Goal: Find specific page/section: Find specific page/section

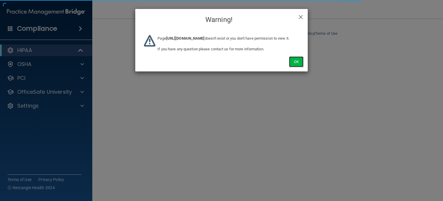
click at [291, 67] on button "Ok" at bounding box center [296, 61] width 14 height 11
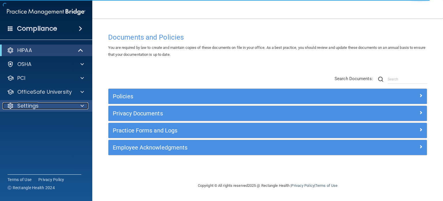
click at [71, 107] on div "Settings" at bounding box center [39, 105] width 72 height 7
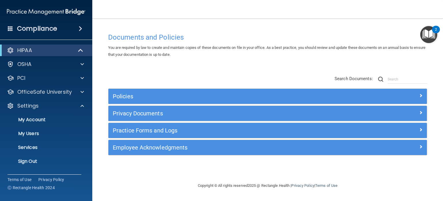
click at [36, 154] on ul "My Account My Users Services Sign Out" at bounding box center [46, 138] width 104 height 55
click at [33, 160] on p "Sign Out" at bounding box center [43, 161] width 79 height 6
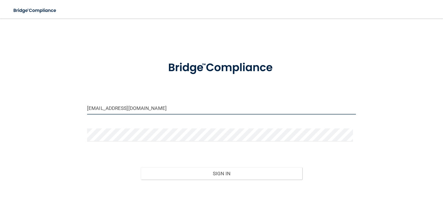
drag, startPoint x: 122, startPoint y: 112, endPoint x: 146, endPoint y: 115, distance: 23.9
click at [122, 112] on input "[EMAIL_ADDRESS][DOMAIN_NAME]" at bounding box center [221, 107] width 269 height 13
type input "[EMAIL_ADDRESS][DOMAIN_NAME]"
click at [160, 162] on div "Sign In" at bounding box center [222, 167] width 278 height 24
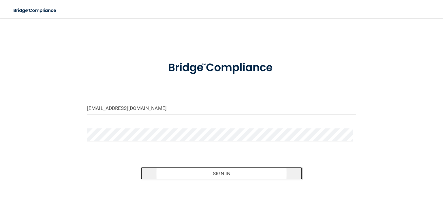
click at [161, 169] on button "Sign In" at bounding box center [221, 173] width 161 height 13
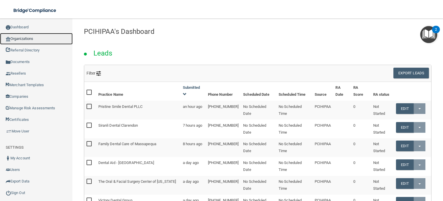
click at [36, 37] on link "Organizations" at bounding box center [36, 39] width 73 height 12
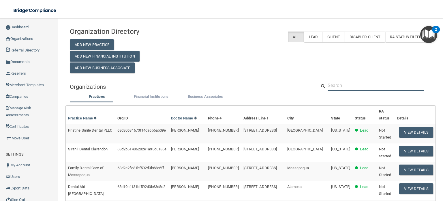
click at [337, 84] on input "text" at bounding box center [376, 85] width 97 height 11
paste input "[EMAIL_ADDRESS][DOMAIN_NAME]"
type input "[EMAIL_ADDRESS][DOMAIN_NAME]"
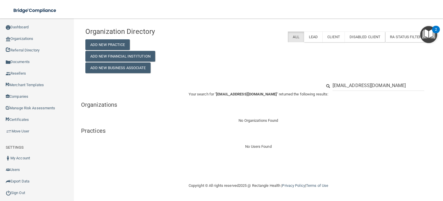
drag, startPoint x: 354, startPoint y: 83, endPoint x: 299, endPoint y: 83, distance: 54.8
click at [299, 83] on div "[EMAIL_ADDRESS][DOMAIN_NAME]" at bounding box center [258, 85] width 355 height 11
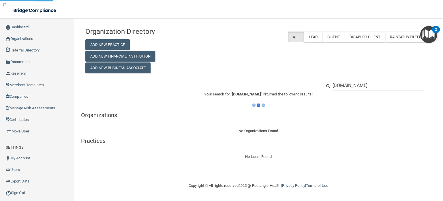
click at [347, 83] on input "[DOMAIN_NAME]" at bounding box center [379, 85] width 92 height 11
drag, startPoint x: 376, startPoint y: 86, endPoint x: 400, endPoint y: 86, distance: 24.0
click at [400, 86] on input "fellows [DOMAIN_NAME]" at bounding box center [379, 85] width 92 height 11
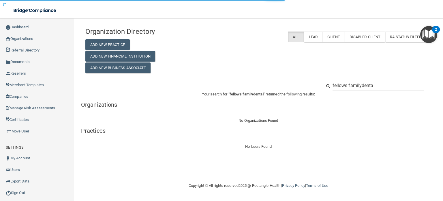
click at [362, 84] on input "fellows familydental" at bounding box center [379, 85] width 92 height 11
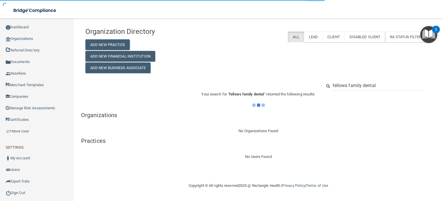
type input "fellows family dental"
click at [393, 85] on input "fellows family dental" at bounding box center [379, 85] width 92 height 11
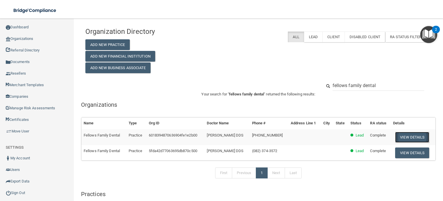
click at [419, 135] on button "View Details" at bounding box center [412, 137] width 34 height 11
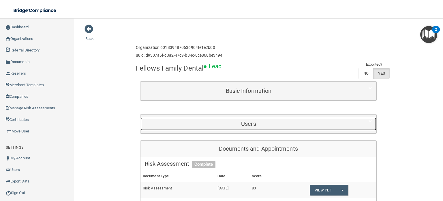
click at [253, 123] on h5 "Users" at bounding box center [249, 123] width 208 height 6
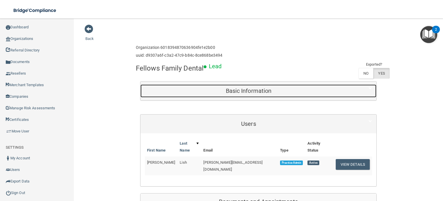
click at [261, 92] on h5 "Basic Information" at bounding box center [249, 90] width 208 height 6
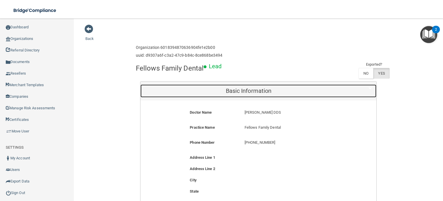
click at [267, 91] on h5 "Basic Information" at bounding box center [249, 90] width 208 height 6
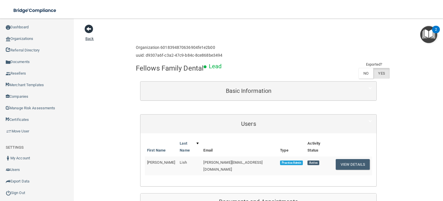
click at [90, 28] on span at bounding box center [89, 29] width 9 height 9
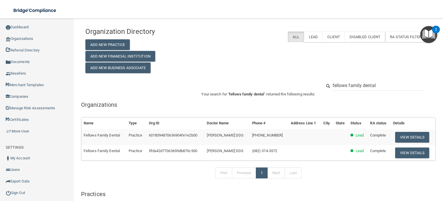
click at [280, 111] on div "Your search for " fellows family dental " returned the following results: Organ…" at bounding box center [258, 152] width 355 height 122
click at [247, 134] on tr "Fellows Family Dental Practice 6018394870636904fe1e2b00 [PERSON_NAME] DDS [PHON…" at bounding box center [258, 137] width 354 height 16
copy tr "[PHONE_NUMBER]"
drag, startPoint x: 367, startPoint y: 88, endPoint x: 257, endPoint y: 83, distance: 109.8
click at [295, 89] on div "fellows family dental" at bounding box center [258, 85] width 355 height 11
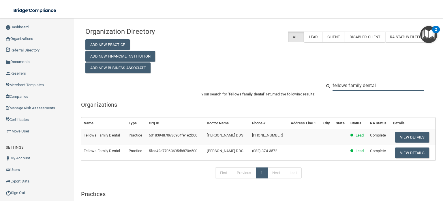
paste input "[PHONE_NUMBER]"
type input "[PHONE_NUMBER]"
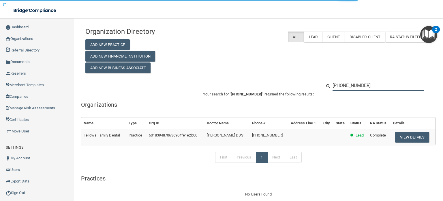
click at [339, 86] on input "[PHONE_NUMBER]" at bounding box center [379, 85] width 92 height 11
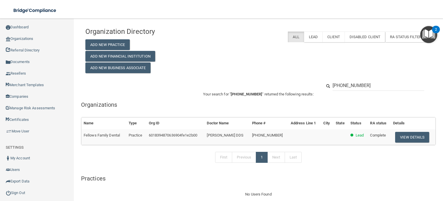
drag, startPoint x: 248, startPoint y: 134, endPoint x: 207, endPoint y: 134, distance: 41.0
click at [207, 134] on td "[PERSON_NAME] DDS" at bounding box center [227, 137] width 45 height 16
copy span "[PERSON_NAME] DDS"
drag, startPoint x: 391, startPoint y: 85, endPoint x: 313, endPoint y: 85, distance: 78.2
click at [313, 85] on div "[PHONE_NUMBER]" at bounding box center [258, 85] width 355 height 11
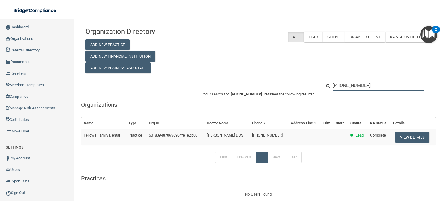
paste input "[PERSON_NAME] DDS"
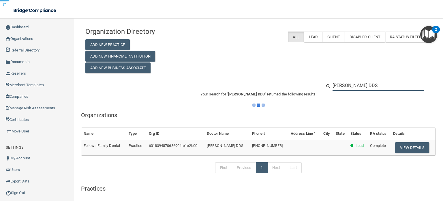
type input "[PERSON_NAME] DDS"
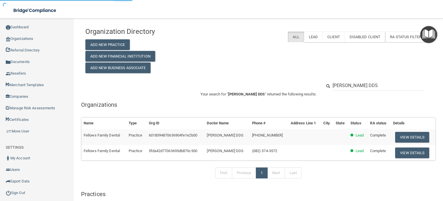
click at [247, 72] on div "Organization Directory Add New Practice Add New Financial Institution Add New B…" at bounding box center [258, 48] width 355 height 49
